Goal: Task Accomplishment & Management: Use online tool/utility

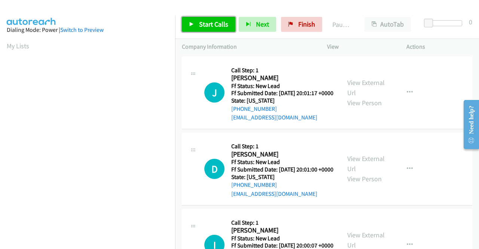
click at [211, 22] on span "Start Calls" at bounding box center [213, 24] width 29 height 9
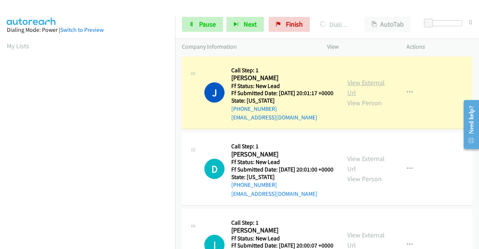
click at [359, 88] on link "View External Url" at bounding box center [365, 87] width 37 height 19
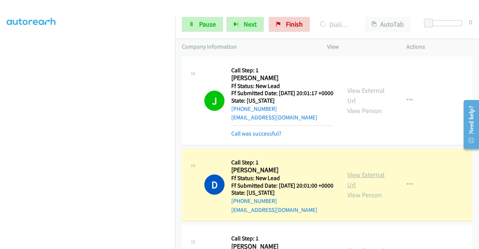
click at [360, 186] on link "View External Url" at bounding box center [365, 179] width 37 height 19
click at [0, 190] on aside "Dialing Mode: Power | Switch to Preview My Lists" at bounding box center [87, 57] width 175 height 414
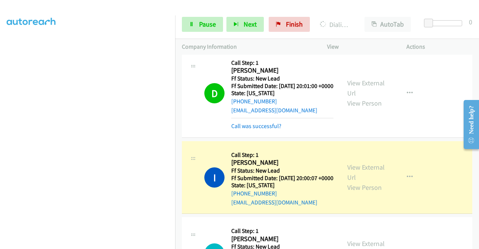
scroll to position [155, 0]
click at [362, 177] on div "View External Url View Person View External Url Email Schedule/Manage Callback …" at bounding box center [384, 177] width 86 height 59
click at [357, 181] on link "View External Url" at bounding box center [365, 172] width 37 height 19
click at [0, 134] on aside "Dialing Mode: Power | Switch to Preview My Lists" at bounding box center [87, 68] width 175 height 414
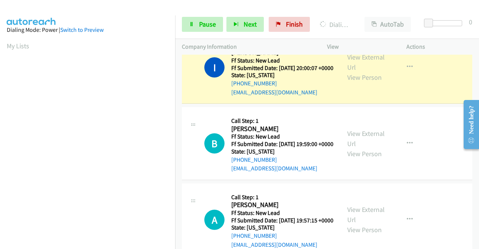
scroll to position [214, 0]
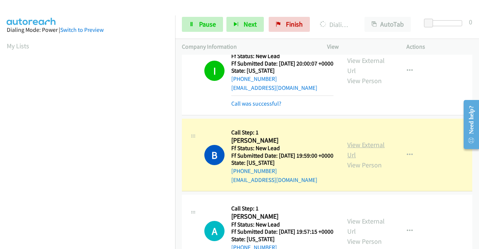
click at [361, 159] on link "View External Url" at bounding box center [365, 149] width 37 height 19
click at [0, 164] on aside "Dialing Mode: Power | Switch to Preview My Lists" at bounding box center [87, 57] width 175 height 414
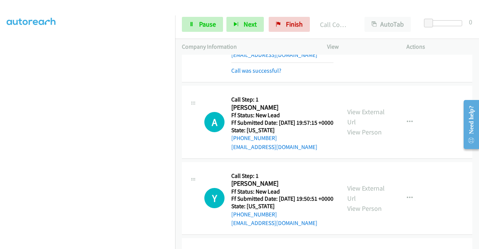
scroll to position [347, 0]
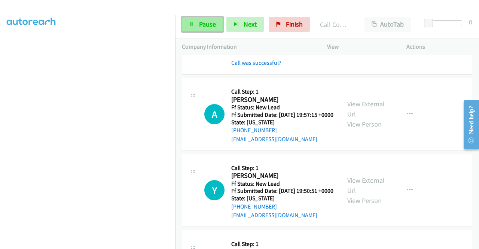
click at [205, 26] on span "Pause" at bounding box center [207, 24] width 17 height 9
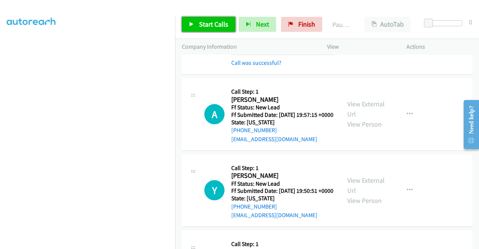
click at [205, 26] on span "Start Calls" at bounding box center [213, 24] width 29 height 9
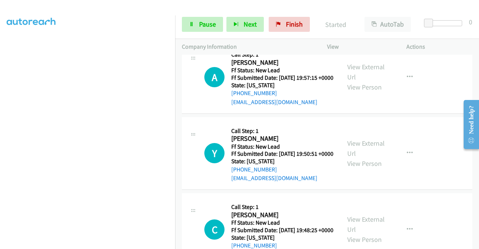
scroll to position [385, 0]
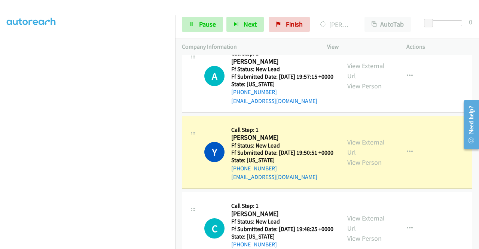
click at [361, 174] on div "View External Url View Person View External Url Email Schedule/Manage Callback …" at bounding box center [384, 152] width 86 height 59
click at [355, 156] on link "View External Url" at bounding box center [365, 147] width 37 height 19
click at [0, 162] on aside "Dialing Mode: Power | Switch to Preview My Lists" at bounding box center [87, 57] width 175 height 414
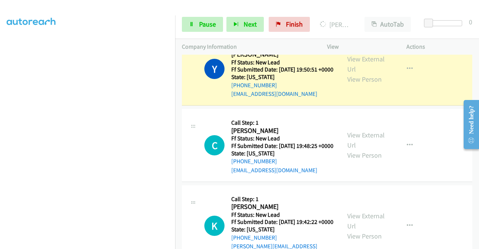
scroll to position [0, 0]
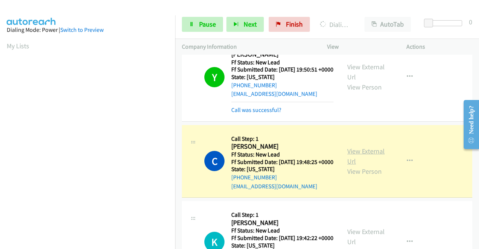
click at [369, 165] on link "View External Url" at bounding box center [365, 156] width 37 height 19
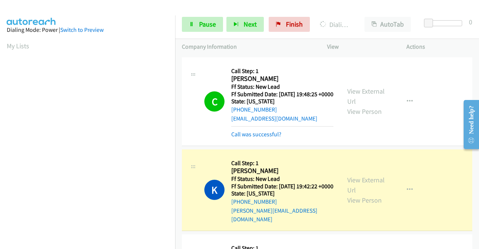
scroll to position [171, 0]
click at [367, 194] on link "View External Url" at bounding box center [365, 185] width 37 height 19
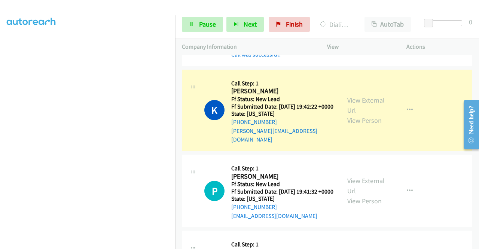
scroll to position [666, 0]
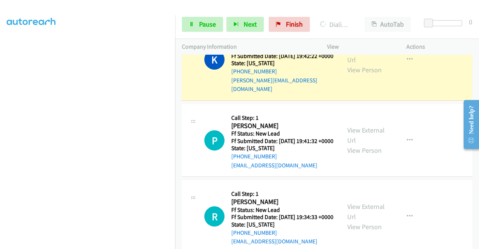
click at [0, 125] on aside "Dialing Mode: Power | Switch to Preview My Lists" at bounding box center [87, 57] width 175 height 414
click at [177, 77] on td "K Callback Scheduled Call Step: 1 [PERSON_NAME] America/[GEOGRAPHIC_DATA] Ff St…" at bounding box center [327, 59] width 304 height 85
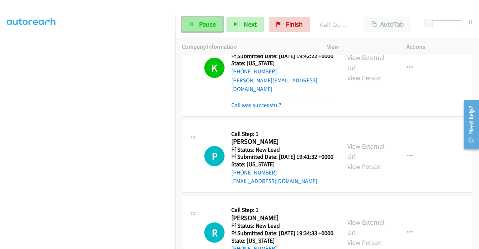
click at [198, 21] on link "Pause" at bounding box center [202, 24] width 41 height 15
click at [198, 21] on div "Start Calls Pause Next Finish" at bounding box center [247, 24] width 131 height 15
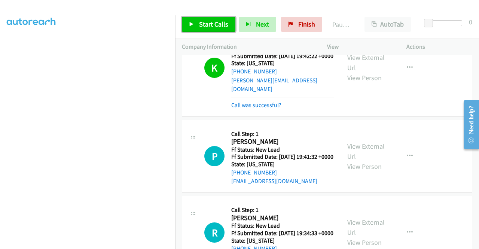
click at [198, 21] on link "Start Calls" at bounding box center [209, 24] width 54 height 15
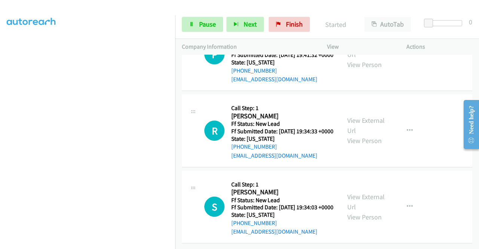
scroll to position [790, 0]
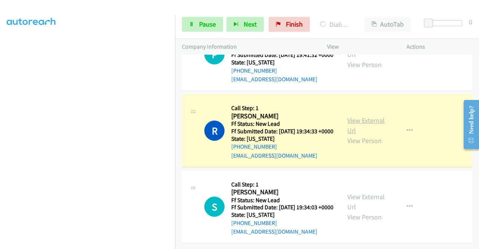
click at [358, 135] on link "View External Url" at bounding box center [365, 125] width 37 height 19
click at [0, 131] on aside "Dialing Mode: Power | Switch to Preview My Lists" at bounding box center [87, 57] width 175 height 414
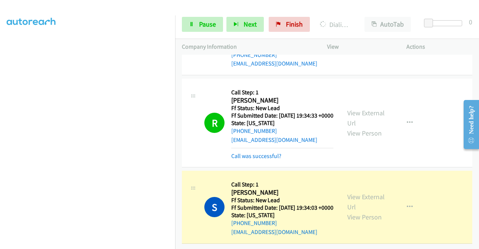
scroll to position [859, 0]
click at [353, 193] on div "View External Url View Person" at bounding box center [366, 207] width 39 height 30
click at [352, 192] on link "View External Url" at bounding box center [365, 201] width 37 height 19
click at [176, 95] on td "R Callback Scheduled Call Step: 1 [PERSON_NAME] America/New_York Ff Status: New…" at bounding box center [327, 123] width 304 height 92
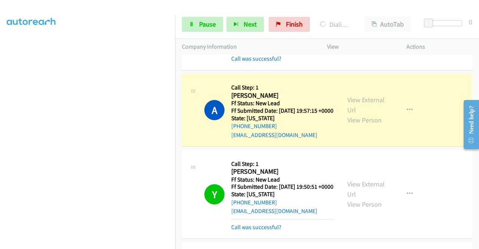
drag, startPoint x: 476, startPoint y: 219, endPoint x: 10, endPoint y: 40, distance: 498.7
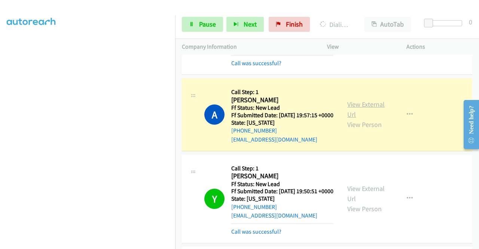
click at [369, 119] on link "View External Url" at bounding box center [365, 109] width 37 height 19
click at [0, 152] on aside "Dialing Mode: Power | Switch to Preview My Lists" at bounding box center [87, 57] width 175 height 414
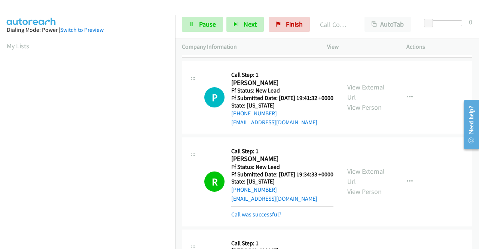
scroll to position [744, 0]
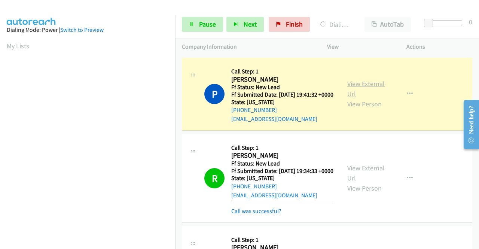
click at [360, 98] on link "View External Url" at bounding box center [365, 88] width 37 height 19
click at [205, 32] on div "Start Calls Pause Next Finish Dialing [PERSON_NAME] AutoTab AutoTab 0" at bounding box center [327, 24] width 304 height 29
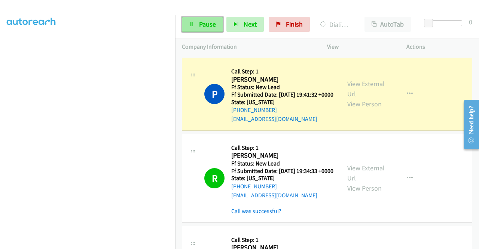
click at [208, 25] on span "Pause" at bounding box center [207, 24] width 17 height 9
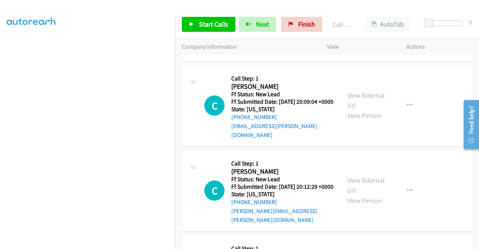
scroll to position [1096, 0]
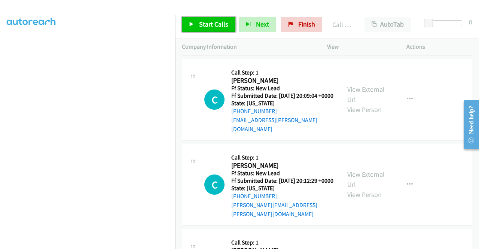
click at [215, 28] on span "Start Calls" at bounding box center [213, 24] width 29 height 9
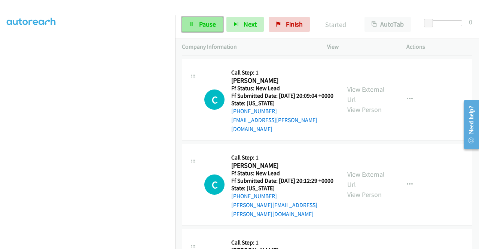
click at [201, 18] on link "Pause" at bounding box center [202, 24] width 41 height 15
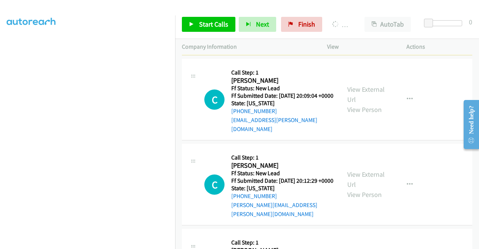
click at [354, 23] on link "View External Url" at bounding box center [365, 13] width 37 height 19
click at [0, 128] on aside "Dialing Mode: Power | Switch to Preview My Lists" at bounding box center [87, 57] width 175 height 414
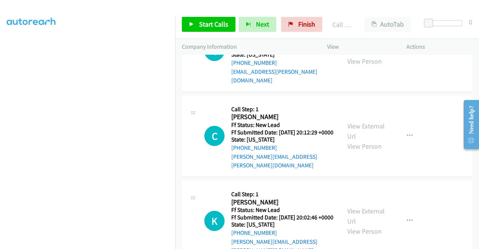
scroll to position [1175, 0]
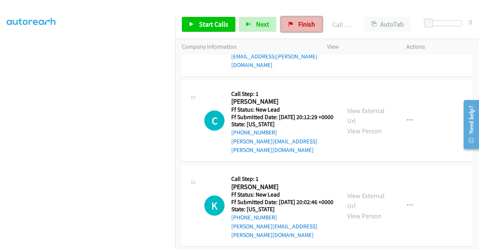
click at [312, 27] on span "Finish" at bounding box center [306, 24] width 17 height 9
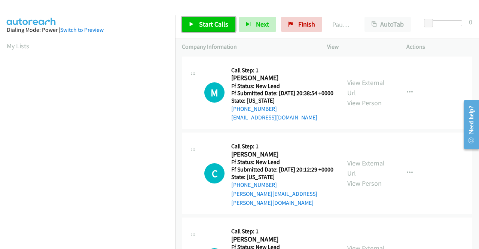
drag, startPoint x: 217, startPoint y: 40, endPoint x: 203, endPoint y: 26, distance: 19.6
click at [203, 26] on span "Start Calls" at bounding box center [213, 24] width 29 height 9
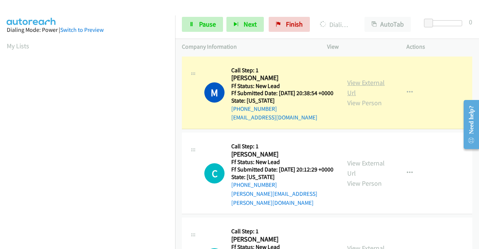
click at [350, 89] on link "View External Url" at bounding box center [365, 87] width 37 height 19
click at [0, 143] on aside "Dialing Mode: Power | Switch to Preview My Lists" at bounding box center [87, 57] width 175 height 414
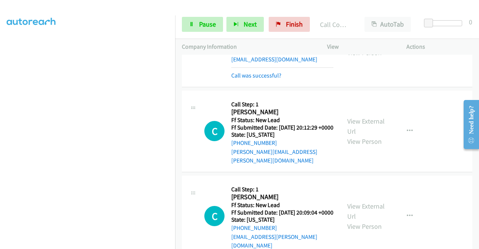
scroll to position [62, 0]
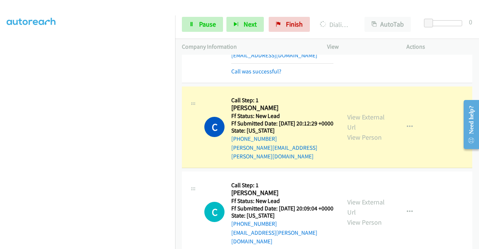
click at [359, 118] on div "View External Url View Person" at bounding box center [366, 127] width 39 height 30
click at [359, 121] on link "View External Url" at bounding box center [365, 122] width 37 height 19
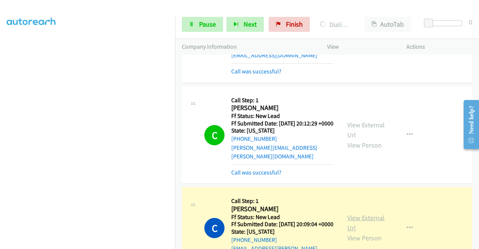
click at [368, 226] on link "View External Url" at bounding box center [365, 222] width 37 height 19
click at [0, 159] on aside "Dialing Mode: Power | Switch to Preview My Lists" at bounding box center [87, 57] width 175 height 414
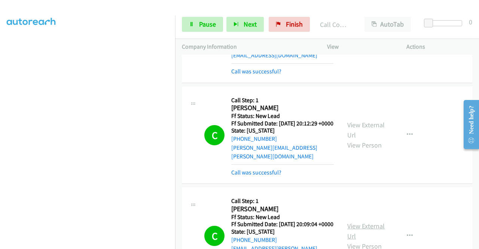
click at [358, 233] on link "View External Url" at bounding box center [365, 231] width 37 height 19
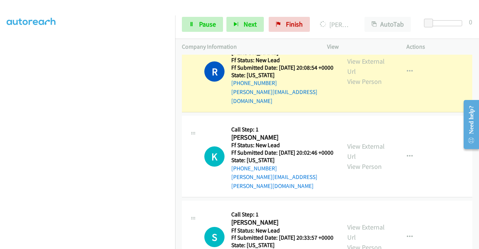
scroll to position [317, 0]
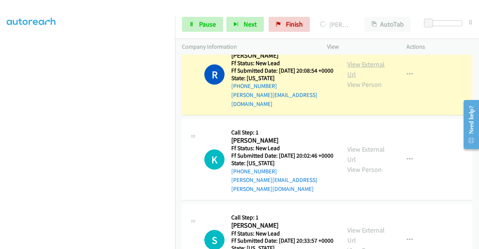
click at [348, 70] on link "View External Url" at bounding box center [365, 69] width 37 height 19
click at [207, 21] on span "Pause" at bounding box center [207, 24] width 17 height 9
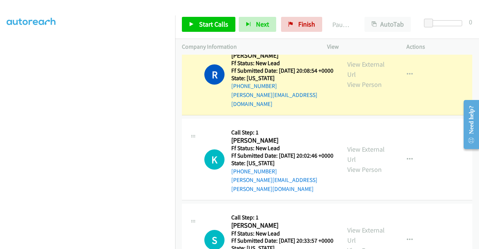
scroll to position [0, 0]
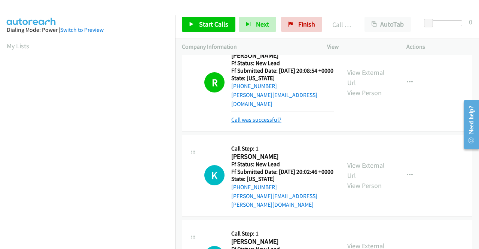
click at [241, 122] on link "Call was successful?" at bounding box center [256, 119] width 50 height 7
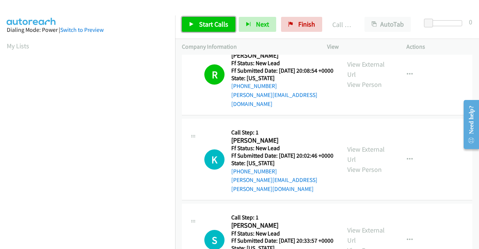
click at [208, 24] on span "Start Calls" at bounding box center [213, 24] width 29 height 9
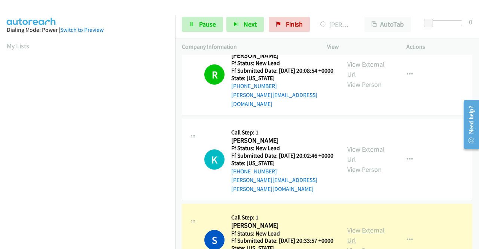
click at [362, 238] on link "View External Url" at bounding box center [365, 235] width 37 height 19
click at [0, 142] on aside "Dialing Mode: Power | Switch to Preview My Lists" at bounding box center [87, 57] width 175 height 414
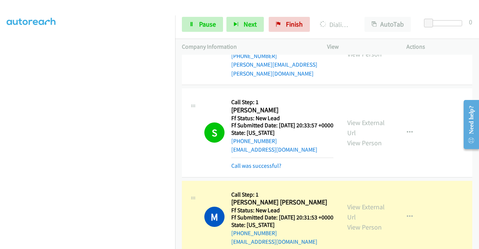
click at [370, 222] on div "View External Url View Person" at bounding box center [366, 217] width 39 height 30
click at [357, 219] on link "View External Url" at bounding box center [365, 211] width 37 height 19
drag, startPoint x: 479, startPoint y: 146, endPoint x: 479, endPoint y: 160, distance: 14.2
click at [479, 154] on html "Need help? Resource Center AutoReach Help Help Get the help you need from our k…" at bounding box center [468, 124] width 21 height 60
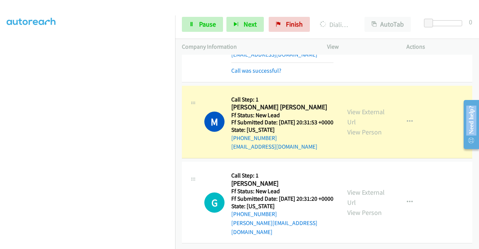
scroll to position [546, 0]
click at [0, 141] on aside "Dialing Mode: Power | Switch to Preview My Lists" at bounding box center [87, 57] width 175 height 414
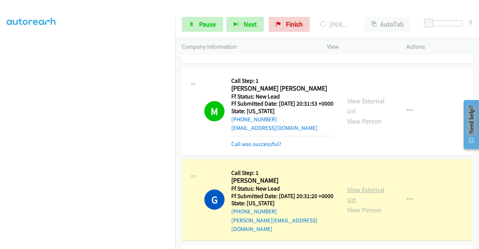
click at [372, 199] on link "View External Url" at bounding box center [365, 194] width 37 height 19
click at [0, 152] on aside "Dialing Mode: Power | Switch to Preview My Lists" at bounding box center [87, 57] width 175 height 414
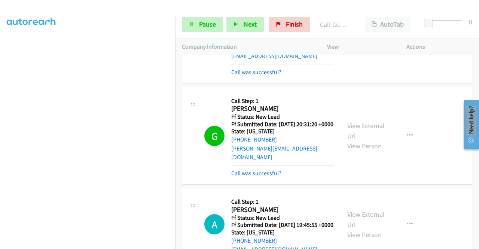
scroll to position [658, 0]
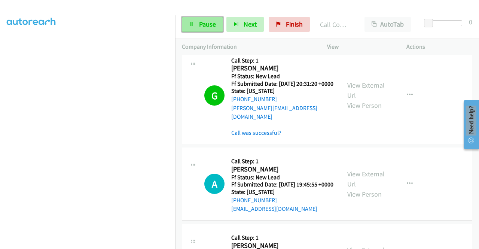
click at [186, 24] on link "Pause" at bounding box center [202, 24] width 41 height 15
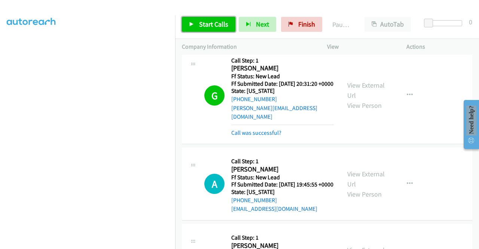
click at [186, 24] on link "Start Calls" at bounding box center [209, 24] width 54 height 15
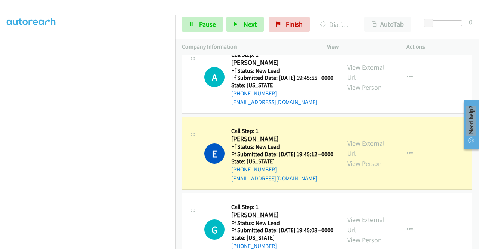
scroll to position [801, 0]
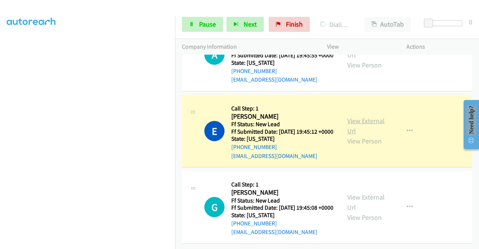
click at [358, 126] on link "View External Url" at bounding box center [365, 125] width 37 height 19
click at [0, 153] on aside "Dialing Mode: Power | Switch to Preview My Lists" at bounding box center [87, 57] width 175 height 414
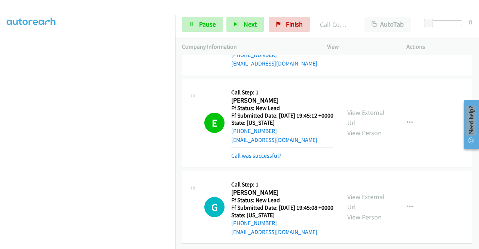
scroll to position [843, 0]
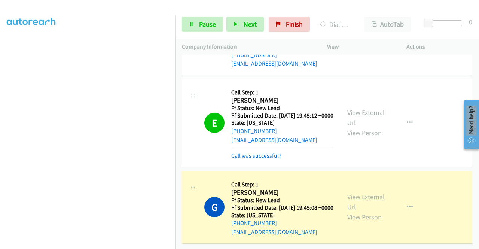
click at [356, 192] on link "View External Url" at bounding box center [365, 201] width 37 height 19
click at [0, 138] on aside "Dialing Mode: Power | Switch to Preview My Lists" at bounding box center [87, 57] width 175 height 414
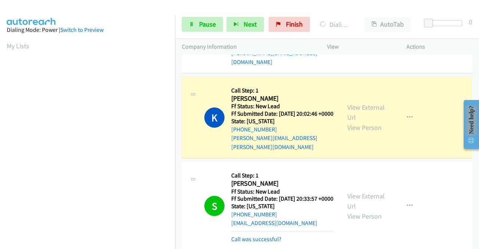
scroll to position [353, 0]
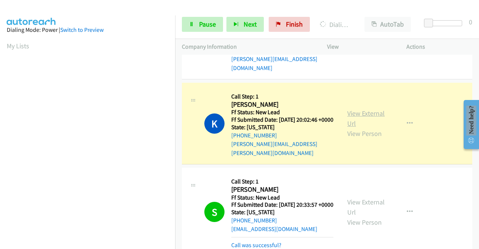
click at [371, 112] on link "View External Url" at bounding box center [365, 118] width 37 height 19
click at [0, 137] on aside "Dialing Mode: Power | Switch to Preview My Lists" at bounding box center [87, 68] width 175 height 414
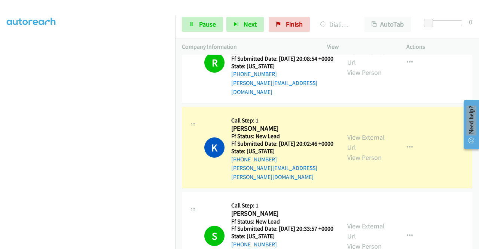
drag, startPoint x: 477, startPoint y: 176, endPoint x: 21, endPoint y: 40, distance: 476.3
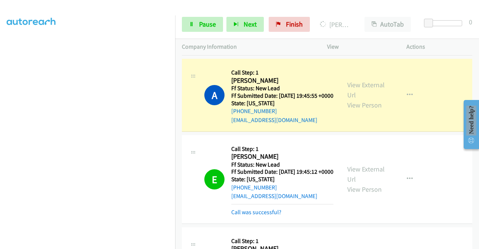
scroll to position [752, 0]
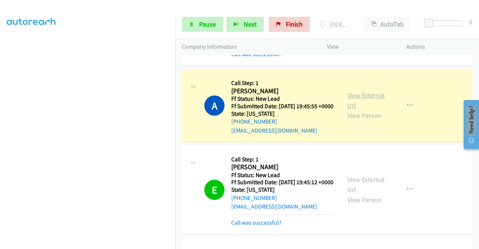
click at [376, 110] on link "View External Url" at bounding box center [365, 100] width 37 height 19
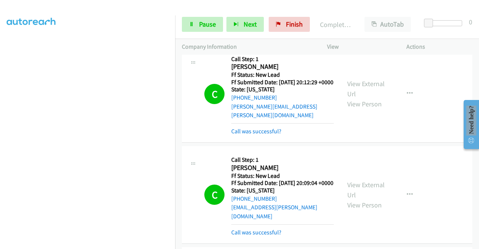
scroll to position [0, 0]
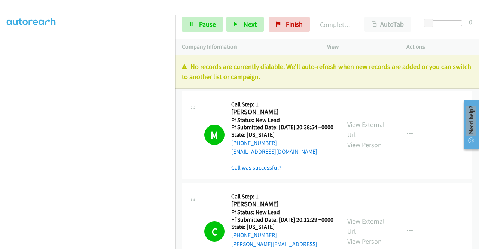
click at [210, 33] on div "Start Calls Pause Next Finish Completed All Calls AutoTab AutoTab 0" at bounding box center [327, 24] width 304 height 29
click at [210, 26] on span "Pause" at bounding box center [207, 24] width 17 height 9
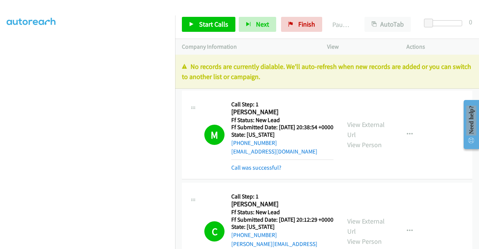
click at [357, 73] on p "No records are currently dialable. We'll auto-refresh when new records are adde…" at bounding box center [327, 71] width 290 height 20
click at [313, 28] on link "Finish" at bounding box center [301, 24] width 41 height 15
